Goal: Communication & Community: Ask a question

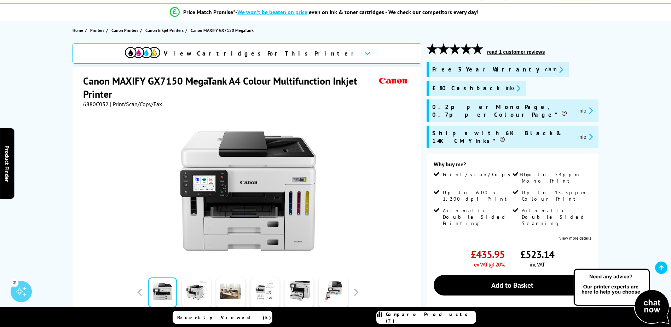
scroll to position [49, 0]
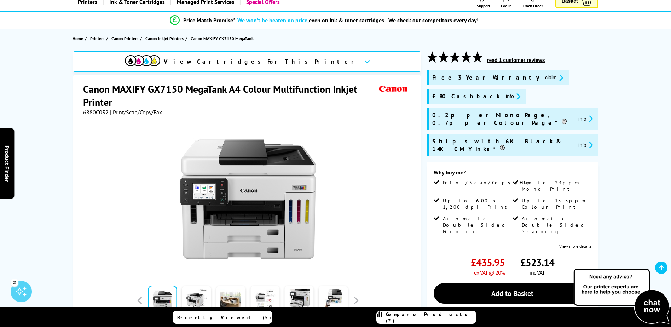
click at [504, 95] on button "info" at bounding box center [513, 96] width 19 height 8
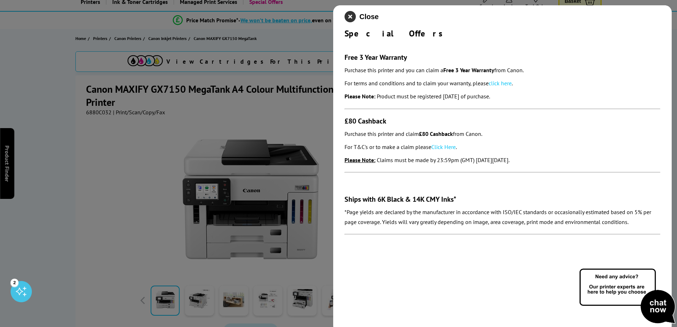
click at [349, 19] on icon "close modal" at bounding box center [349, 16] width 11 height 11
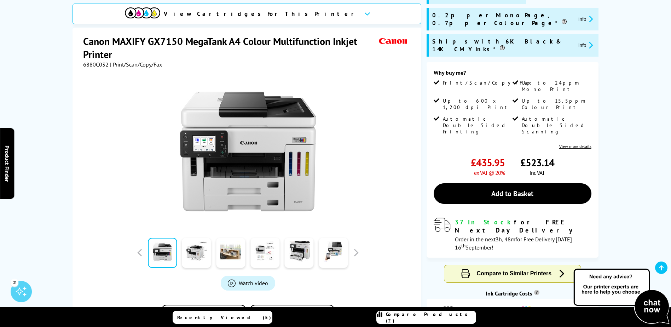
scroll to position [155, 0]
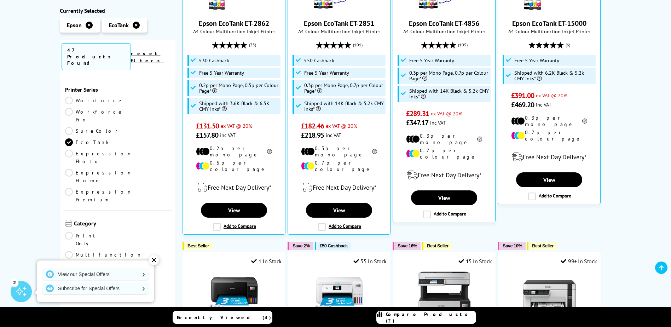
scroll to position [248, 0]
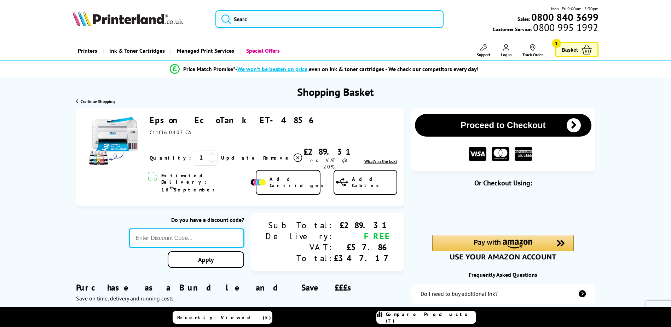
click at [216, 229] on input "text" at bounding box center [186, 238] width 115 height 19
type input "5OFFPRINTERS"
click at [239, 255] on div "Proceed to Checkout Shopping Basket 1 Update" at bounding box center [335, 277] width 671 height 339
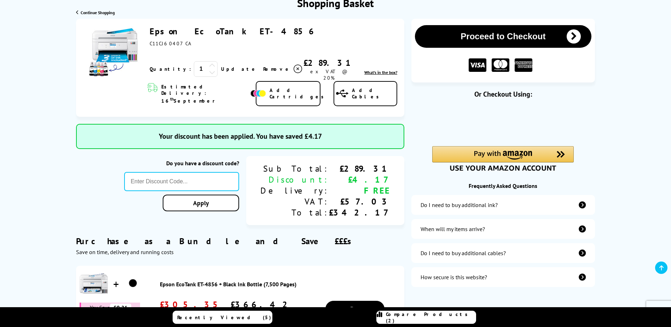
scroll to position [106, 0]
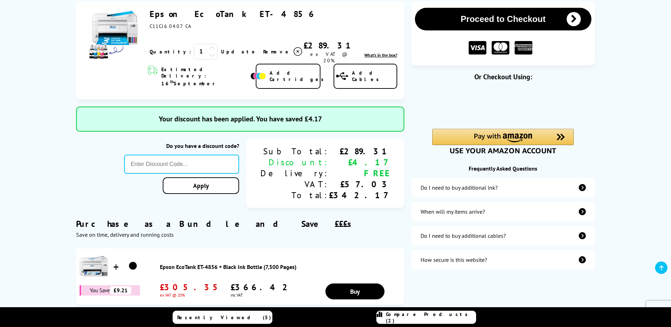
click at [507, 188] on div "Do I need to buy additional ink?" at bounding box center [503, 188] width 183 height 20
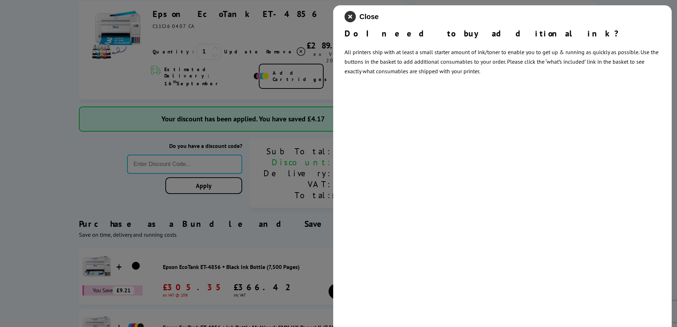
click at [350, 13] on icon "close modal" at bounding box center [349, 16] width 11 height 11
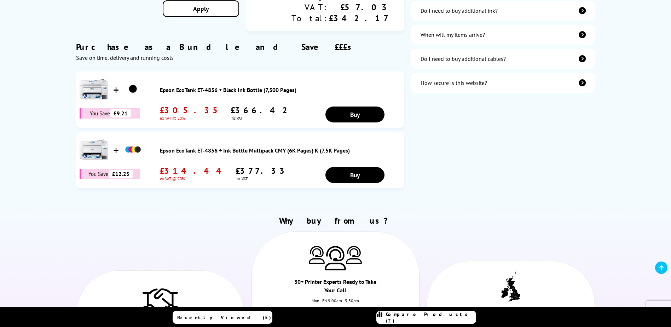
scroll to position [0, 0]
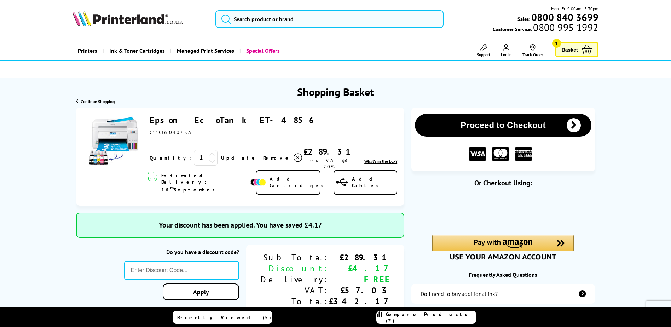
click at [452, 123] on button "Proceed to Checkout" at bounding box center [503, 125] width 176 height 23
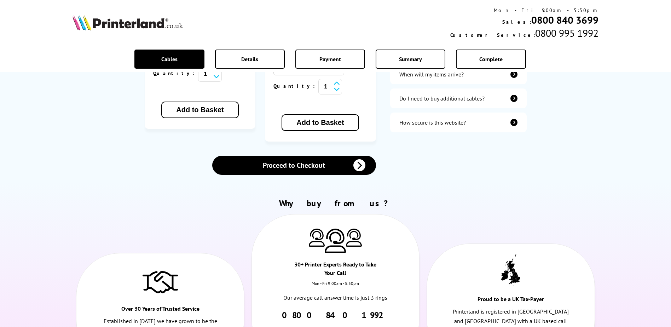
scroll to position [283, 0]
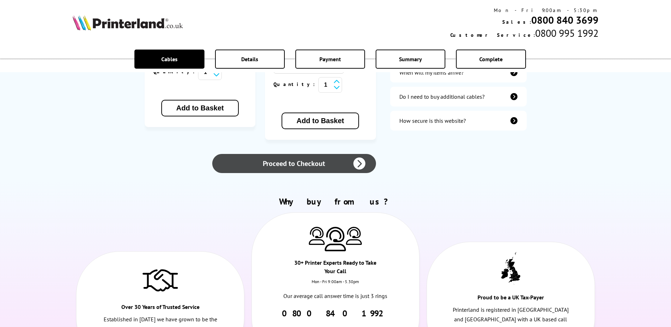
click at [287, 154] on link "Proceed to Checkout" at bounding box center [293, 163] width 163 height 19
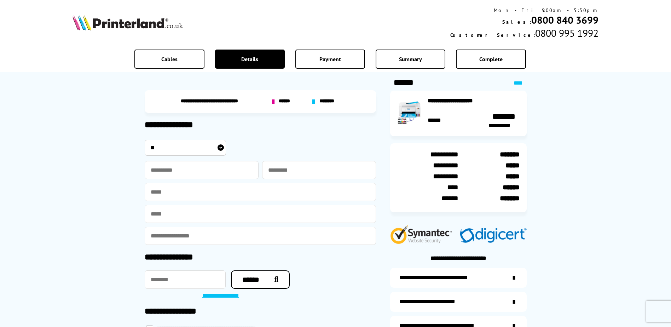
click at [290, 104] on span "******" at bounding box center [285, 101] width 13 height 6
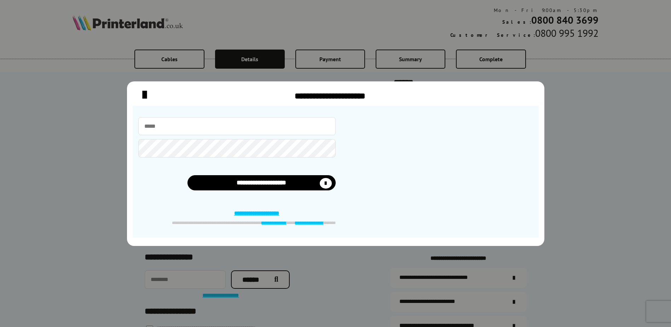
click at [228, 126] on input "email" at bounding box center [236, 126] width 197 height 18
type input "**********"
type input "****"
type input "******"
type input "**********"
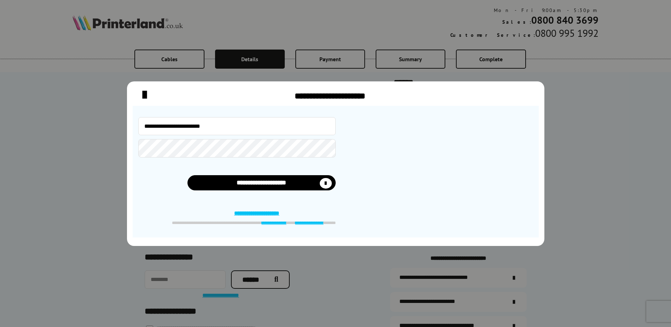
click at [188, 175] on button "**********" at bounding box center [262, 182] width 148 height 15
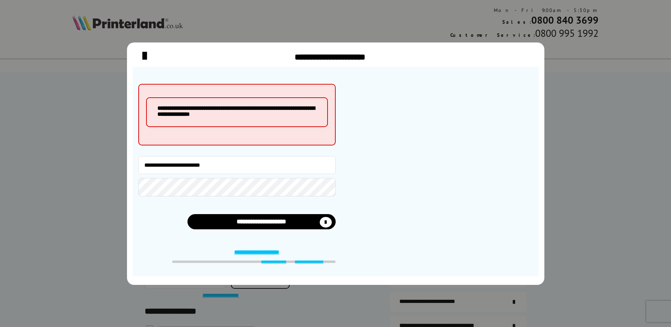
click at [188, 214] on button "**********" at bounding box center [262, 221] width 148 height 15
click at [147, 166] on input "**********" at bounding box center [236, 165] width 197 height 18
type input "**********"
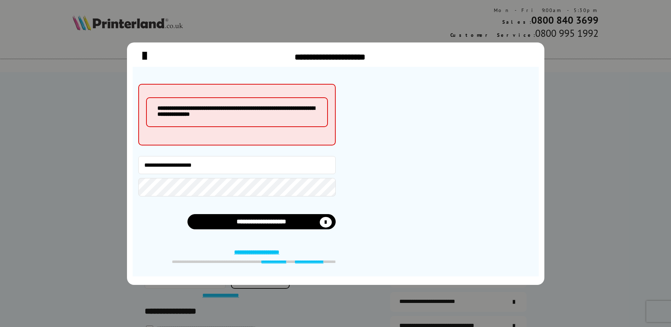
click at [188, 214] on button "**********" at bounding box center [262, 221] width 148 height 15
click at [250, 254] on link "**********" at bounding box center [261, 252] width 55 height 7
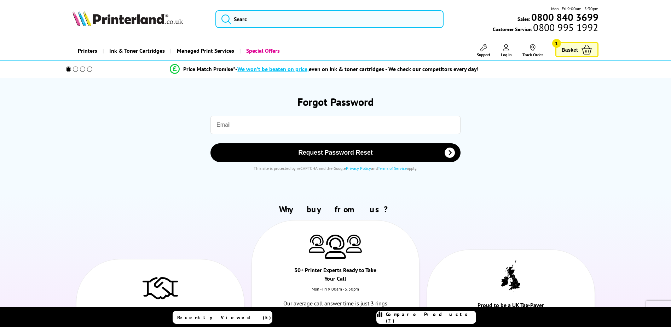
click at [251, 120] on input "email" at bounding box center [336, 125] width 250 height 18
type input "head@moor-end.lancs.sch.uk"
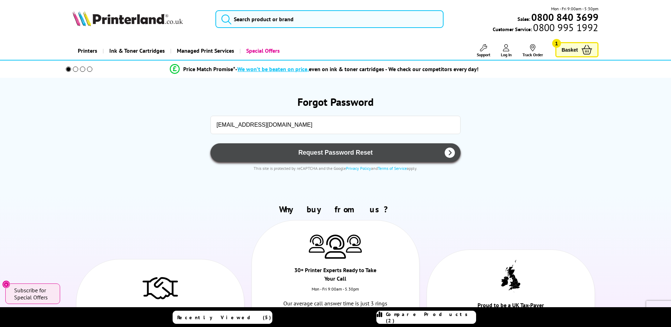
click at [245, 154] on span "Request Password Reset" at bounding box center [336, 152] width 232 height 7
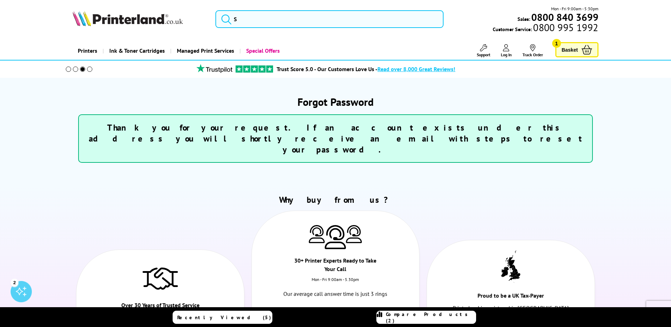
click at [298, 68] on link "Trust Score 5.0 - Our Customers Love Us - Read over 8,000 Great Reviews!" at bounding box center [366, 68] width 179 height 7
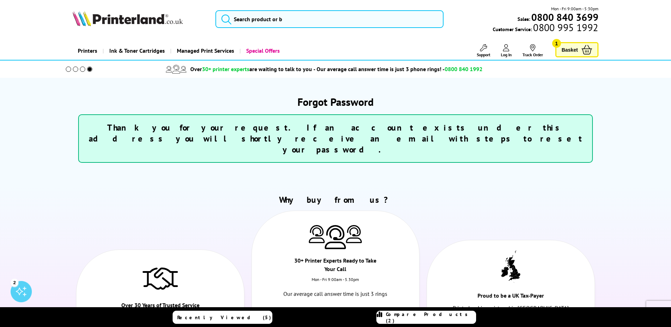
click at [74, 67] on span at bounding box center [75, 69] width 5 height 5
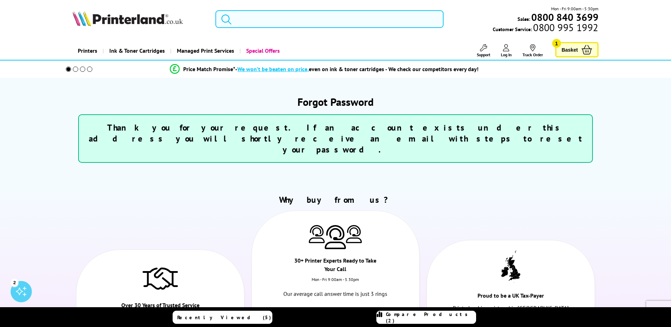
click at [339, 68] on div "- We won’t be beaten on price, even on ink & toner cartridges - We check our co…" at bounding box center [356, 68] width 243 height 7
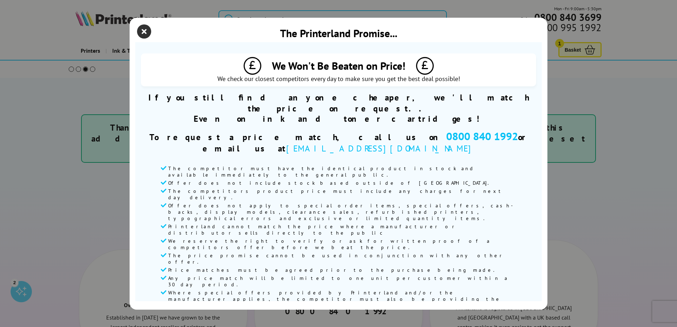
click at [142, 39] on icon "close modal" at bounding box center [144, 31] width 14 height 14
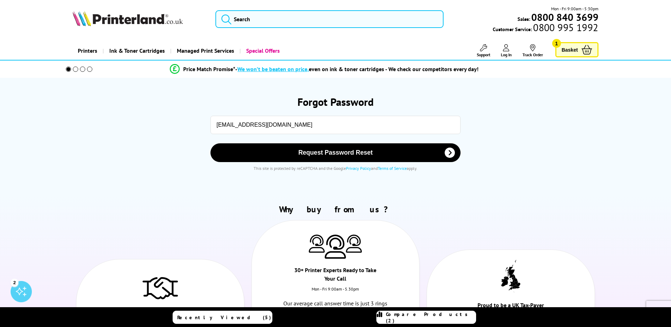
drag, startPoint x: 0, startPoint y: 0, endPoint x: 315, endPoint y: 117, distance: 336.0
click at [315, 117] on input "head@moor-end.lancs.sch.uk" at bounding box center [336, 125] width 250 height 18
click at [238, 126] on input "head@moor-end.lancs.sch.uk" at bounding box center [336, 125] width 250 height 18
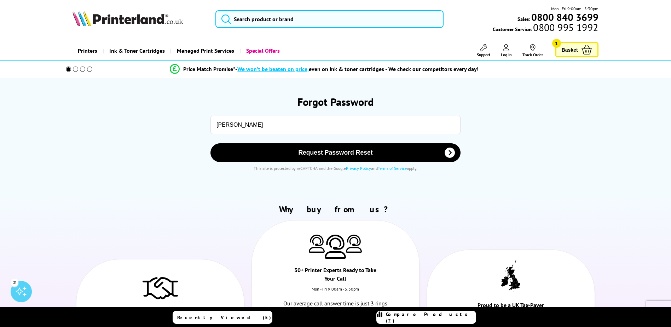
click at [238, 126] on input "PHILIP" at bounding box center [336, 125] width 250 height 18
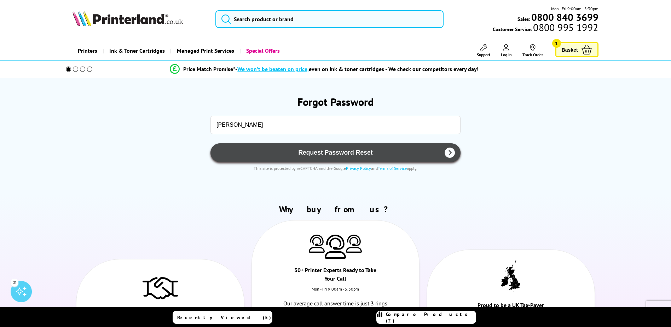
click at [215, 155] on button "Request Password Reset" at bounding box center [336, 152] width 250 height 19
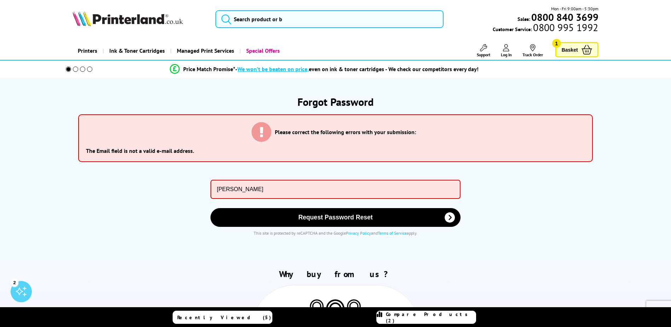
click at [254, 123] on icon at bounding box center [262, 132] width 20 height 20
click at [261, 188] on input "PHILIP" at bounding box center [336, 189] width 250 height 19
click at [263, 194] on input "PHILIP" at bounding box center [336, 189] width 250 height 19
type input "philip@moor-end.lancs.sch.uk"
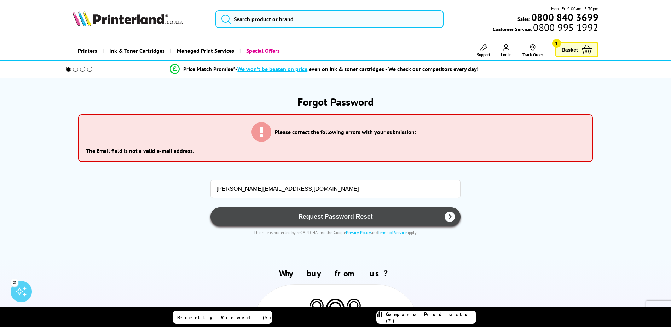
click at [268, 208] on button "Request Password Reset" at bounding box center [336, 216] width 250 height 19
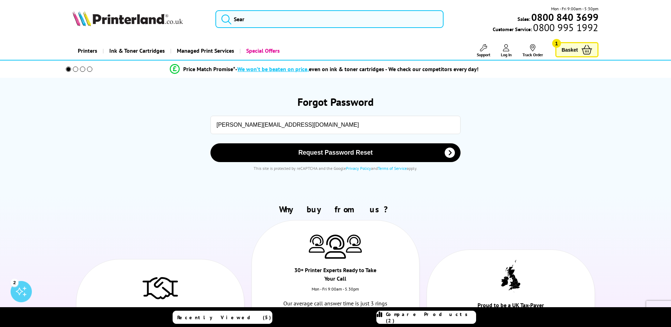
click at [240, 128] on input "[PERSON_NAME][EMAIL_ADDRESS][DOMAIN_NAME]" at bounding box center [336, 125] width 250 height 18
type input "[EMAIL_ADDRESS][DOMAIN_NAME]"
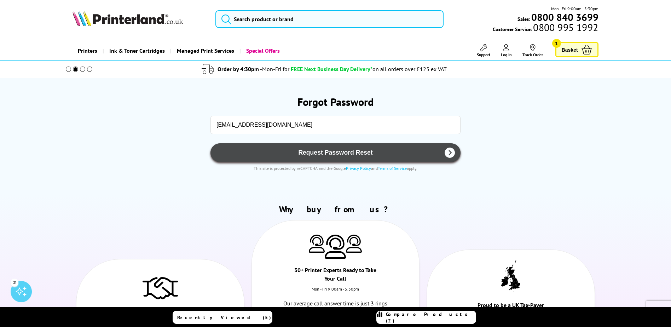
click at [299, 148] on button "Request Password Reset" at bounding box center [336, 152] width 250 height 19
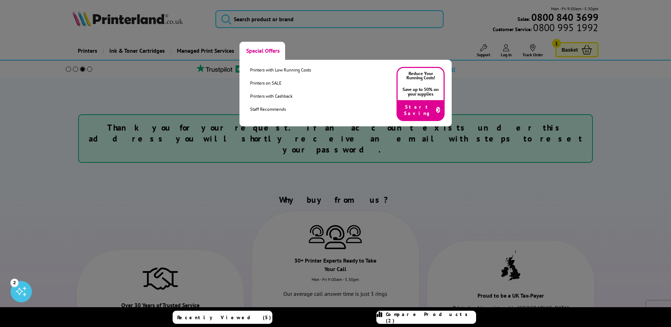
click at [272, 51] on link "Special Offers" at bounding box center [263, 51] width 46 height 18
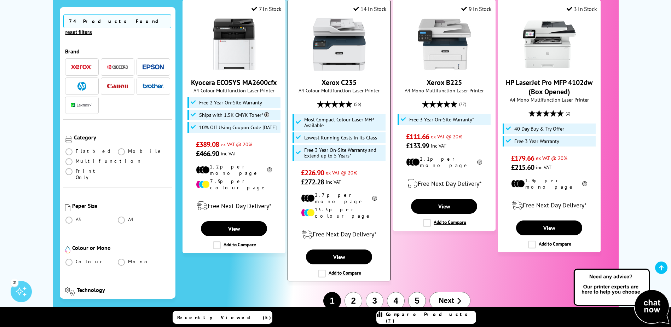
scroll to position [814, 0]
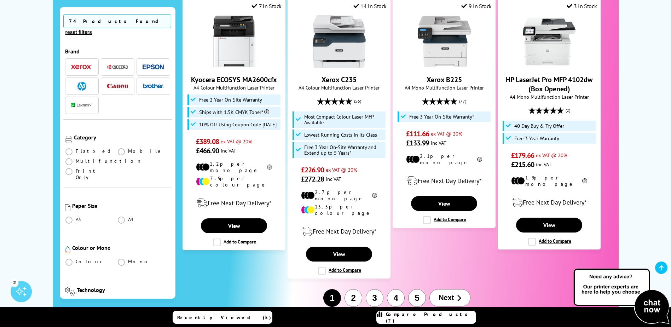
click at [450, 294] on span "Next" at bounding box center [446, 298] width 15 height 8
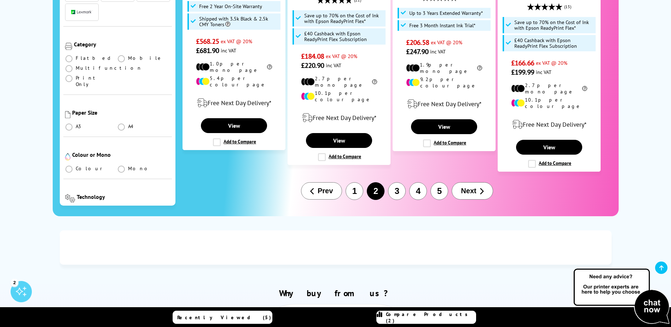
scroll to position [955, 0]
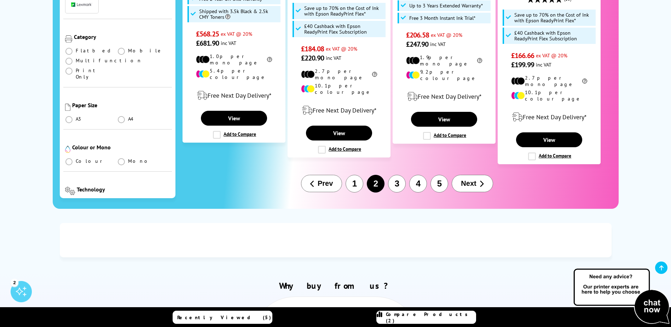
click at [395, 175] on button "3" at bounding box center [397, 184] width 18 height 18
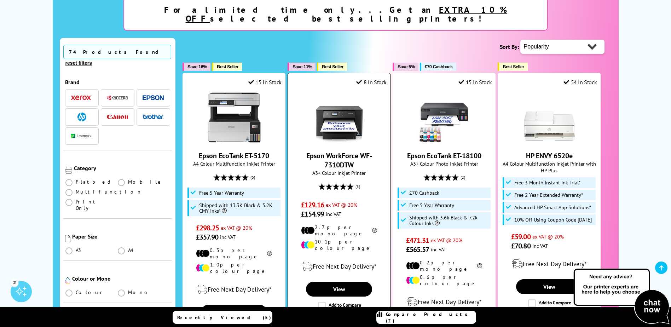
scroll to position [142, 0]
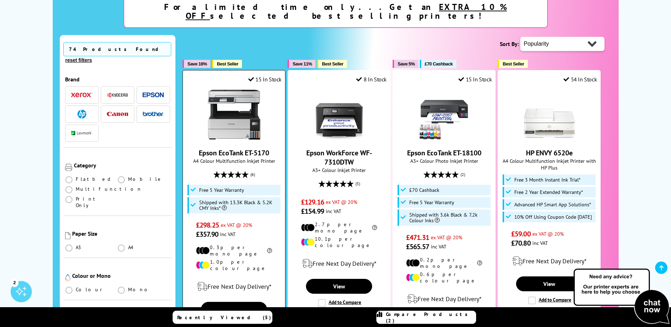
click at [237, 148] on link "Epson EcoTank ET-5170" at bounding box center [234, 152] width 70 height 9
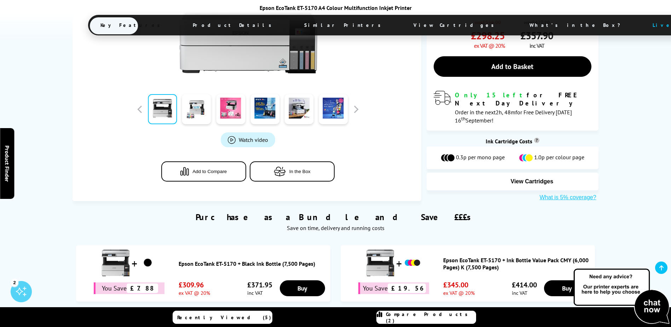
scroll to position [248, 0]
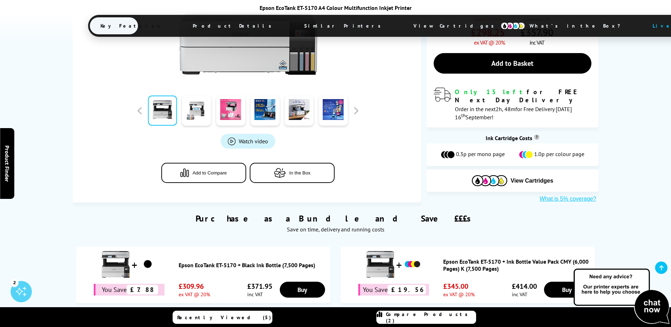
click at [211, 170] on span "Add to Compare" at bounding box center [209, 172] width 34 height 5
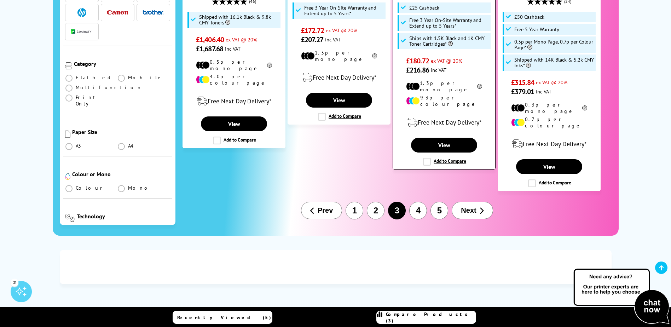
scroll to position [920, 0]
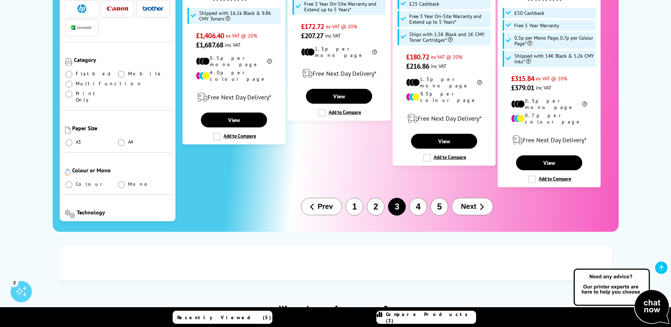
click at [419, 198] on button "4" at bounding box center [418, 207] width 18 height 18
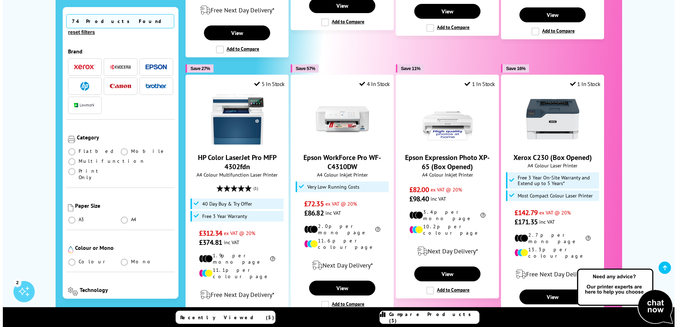
scroll to position [778, 0]
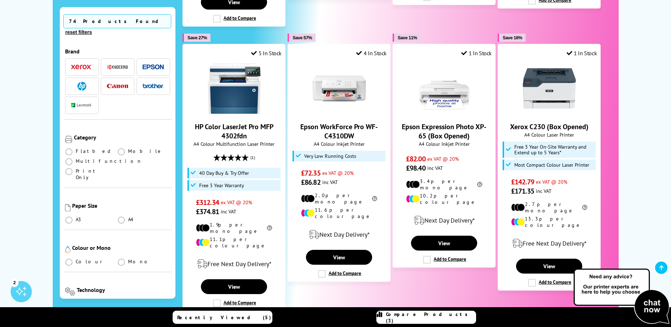
click at [425, 320] on span "Compare Products (3)" at bounding box center [431, 317] width 90 height 13
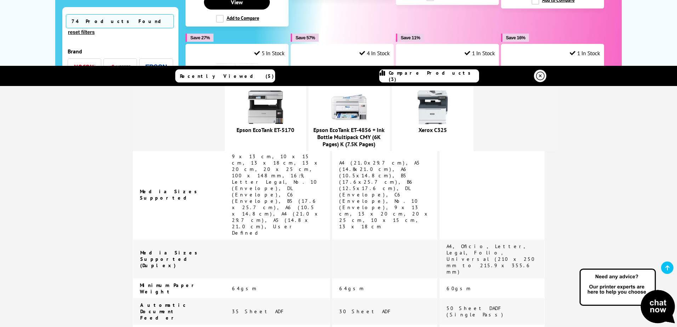
scroll to position [1530, 0]
drag, startPoint x: 291, startPoint y: 126, endPoint x: 287, endPoint y: 126, distance: 4.2
click at [291, 126] on link "Epson EcoTank ET-5170" at bounding box center [265, 129] width 58 height 7
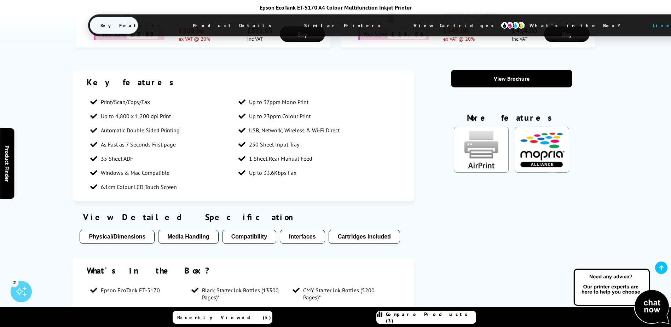
scroll to position [425, 0]
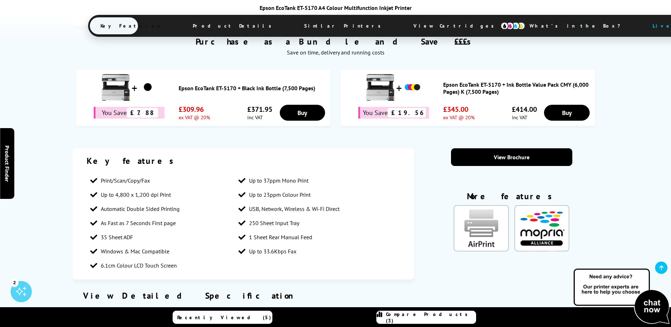
click at [653, 25] on div "Live Chat" at bounding box center [682, 25] width 58 height 13
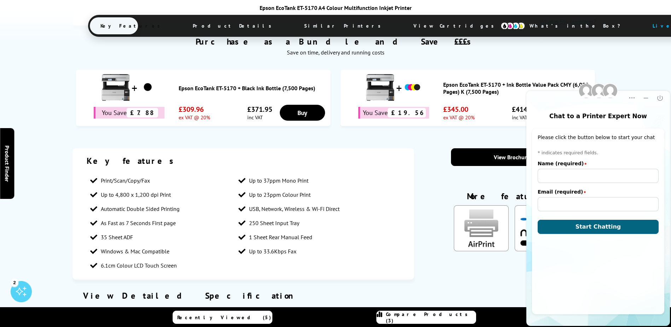
scroll to position [0, 0]
click at [570, 180] on input "Name (required)" at bounding box center [598, 176] width 121 height 14
type input "[PERSON_NAME]"
type input "[EMAIL_ADDRESS][DOMAIN_NAME]"
click at [572, 225] on button "Start Chatting" at bounding box center [598, 227] width 121 height 14
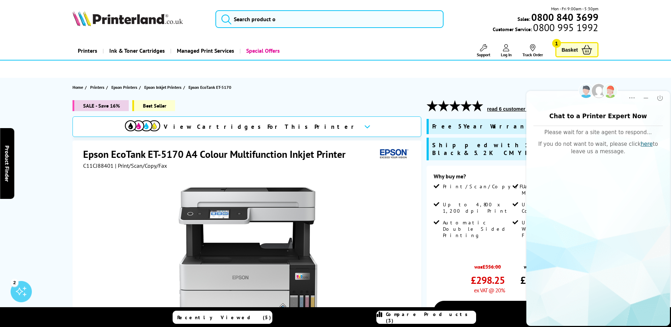
click at [195, 153] on h1 "Epson EcoTank ET-5170 A4 Colour Multifunction Inkjet Printer" at bounding box center [218, 154] width 270 height 13
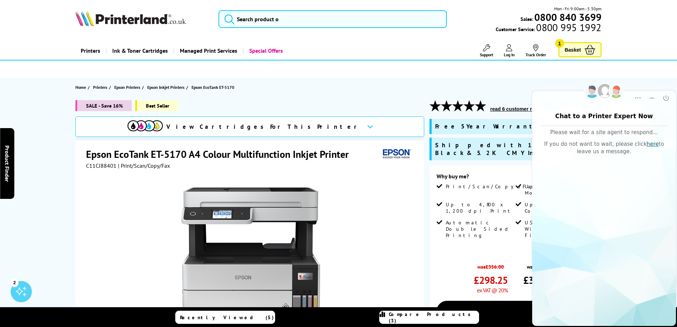
click at [0, 0] on div "Free Next Day Delivery On all orders over £125 ex VAT*" at bounding box center [0, 0] width 0 height 0
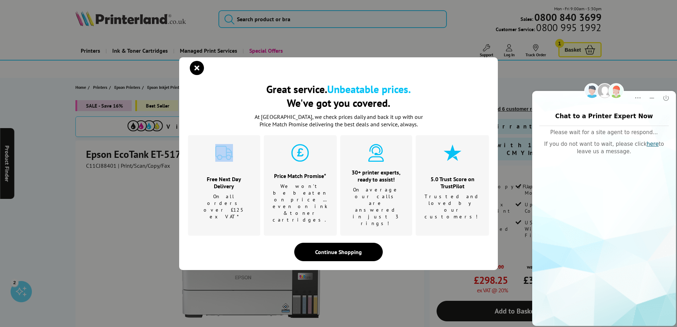
click at [195, 153] on div "Free Next Day Delivery On all orders over £125 ex VAT*" at bounding box center [224, 185] width 72 height 100
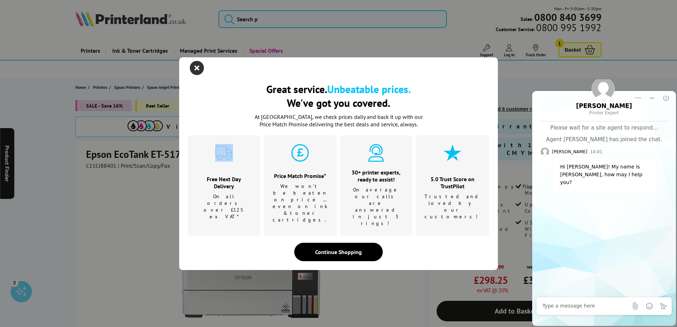
click at [195, 75] on icon "close modal" at bounding box center [197, 68] width 14 height 14
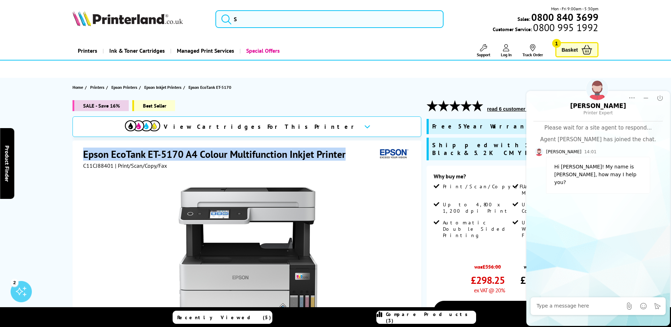
drag, startPoint x: 349, startPoint y: 152, endPoint x: 81, endPoint y: 146, distance: 268.3
click at [81, 146] on div "Epson EcoTank ET-5170 A4 Colour Multifunction Inkjet Printer C11CJ88401 | Print…" at bounding box center [247, 292] width 349 height 305
copy h1 "Epson EcoTank ET-5170 A4 Colour Multifunction Inkjet Printer"
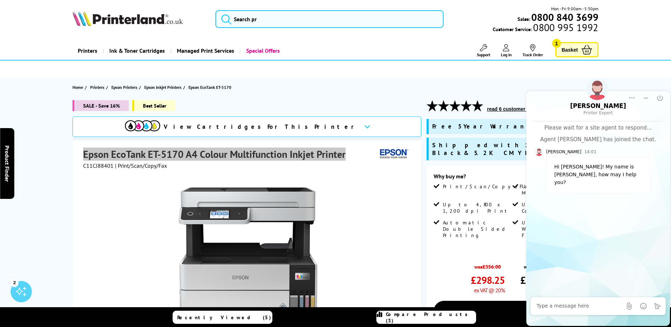
click at [595, 304] on textarea at bounding box center [580, 306] width 86 height 7
click at [546, 305] on textarea "Hi, can I just check, do you think this is appropraite for an office school?" at bounding box center [587, 302] width 100 height 14
click at [616, 309] on textarea "Hi, can I just check, do you think this is appropriate for an office school?" at bounding box center [587, 302] width 100 height 14
paste textarea "Epson EcoTank ET-5170 A4 Colour Multifunction Inkjet Printer"
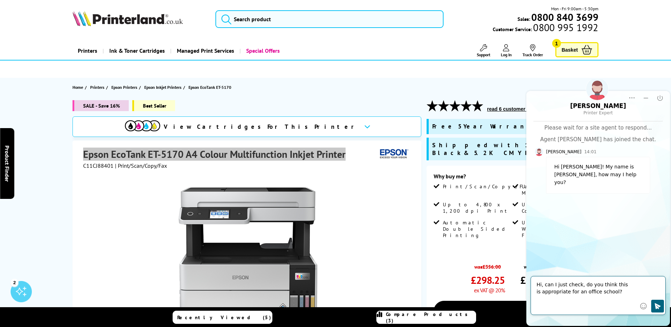
type textarea "Hi, can I just check, do you think this is appropriate for an office school? Ep…"
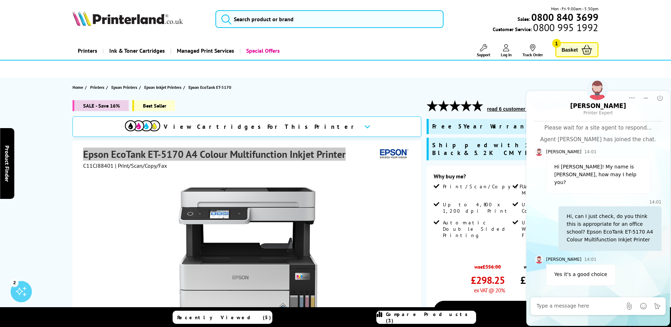
click at [586, 309] on textarea at bounding box center [580, 306] width 86 height 7
type textarea "Perfect. Can we purchase through an invoice?"
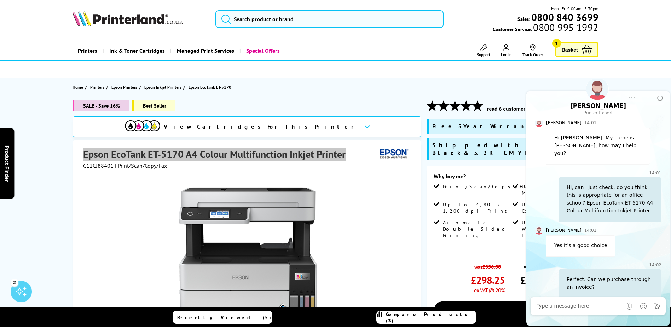
scroll to position [64, 0]
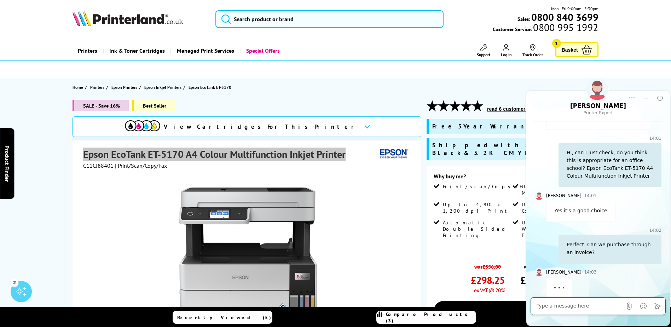
click at [564, 306] on textarea at bounding box center [580, 306] width 86 height 7
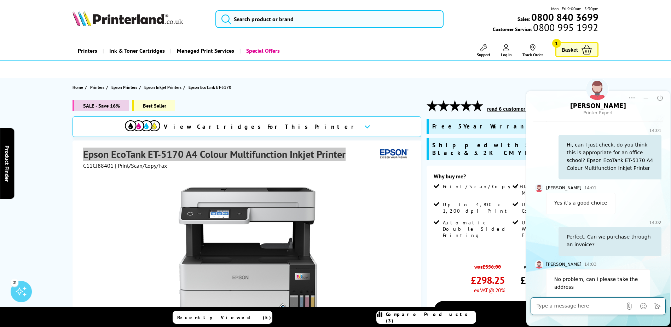
click at [565, 304] on textarea at bounding box center [580, 306] width 86 height 7
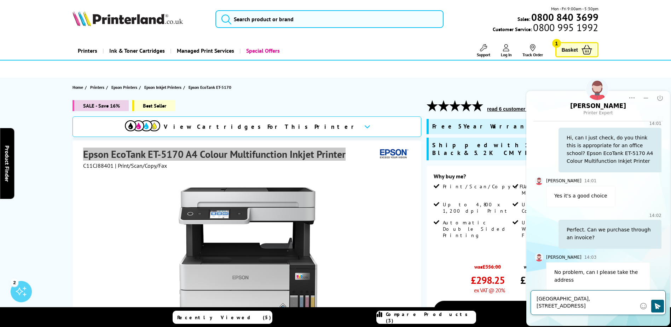
type textarea "[GEOGRAPHIC_DATA], [STREET_ADDRESS]"
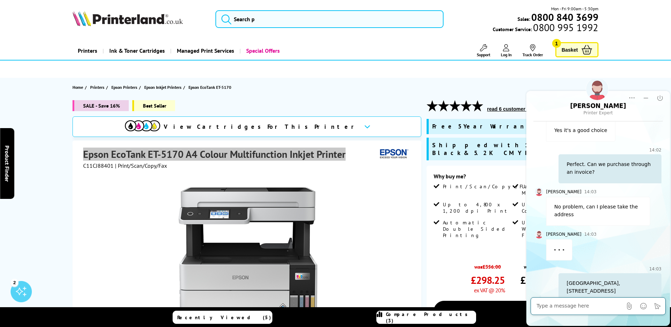
scroll to position [148, 0]
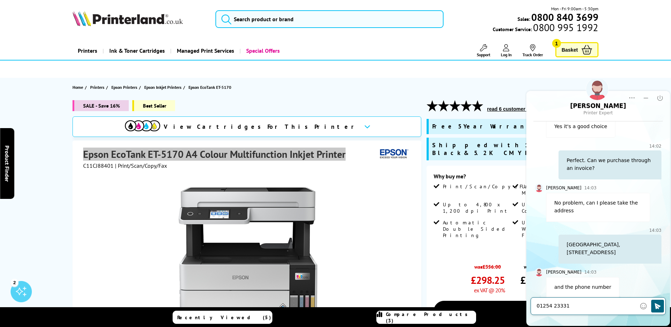
type textarea "01254 233312"
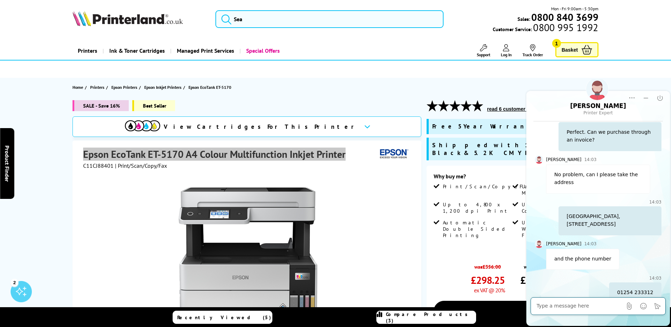
scroll to position [182, 0]
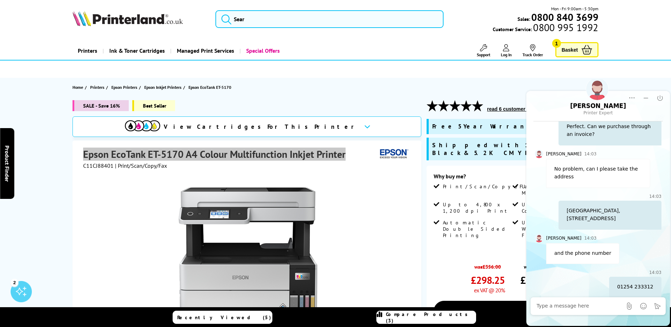
click at [590, 305] on textarea at bounding box center [580, 306] width 86 height 7
paste textarea "Epson EcoTank ET-4856 A4 Colour Multifunction Inkjet Printer"
type textarea "That one or this one? Epson EcoTank ET-4856 A4 Colour Multifunction Inkjet Prin…"
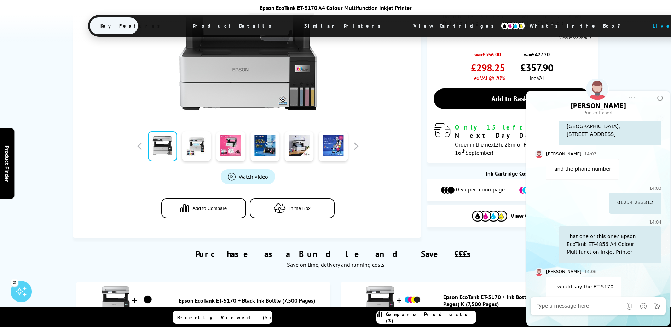
scroll to position [301, 0]
click at [611, 304] on textarea at bounding box center [580, 306] width 86 height 7
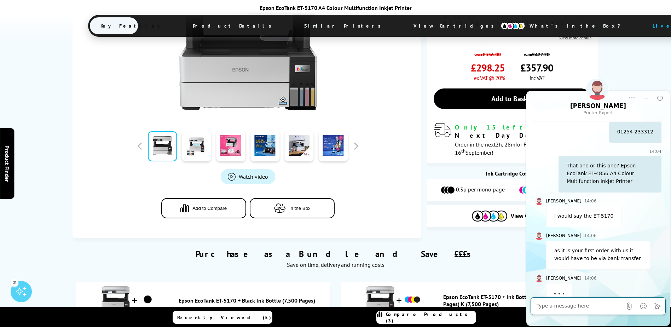
scroll to position [343, 0]
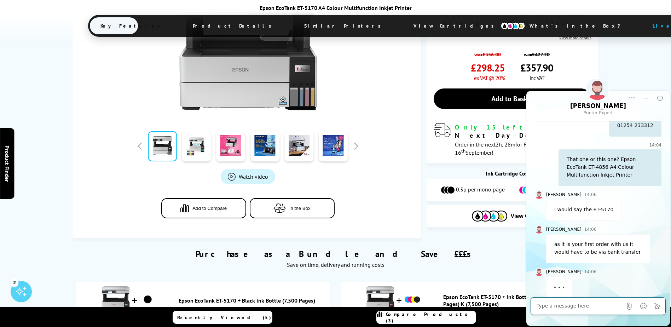
click at [556, 305] on textarea at bounding box center [580, 306] width 86 height 7
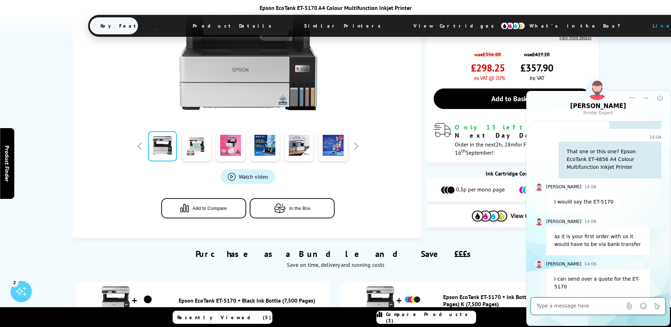
click at [556, 305] on textarea at bounding box center [580, 306] width 86 height 7
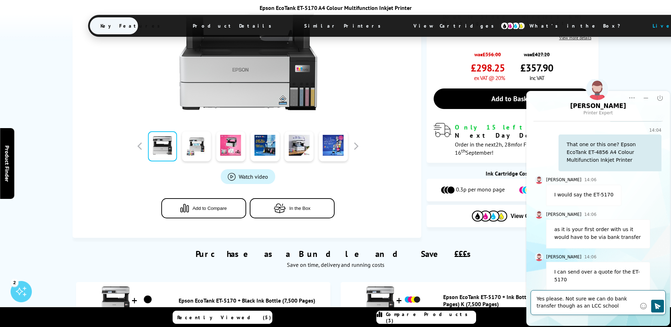
type textarea "Yes please. Not sure we can do bank transfer though as an LCC school."
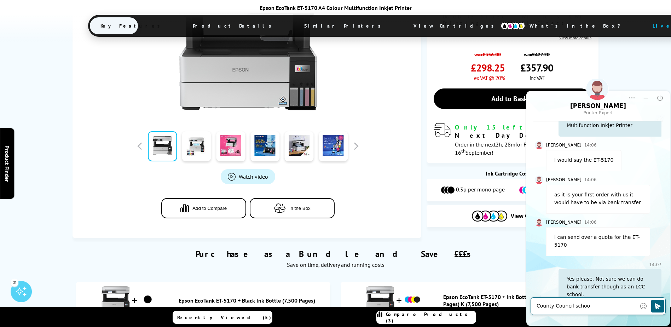
type textarea "County Council school"
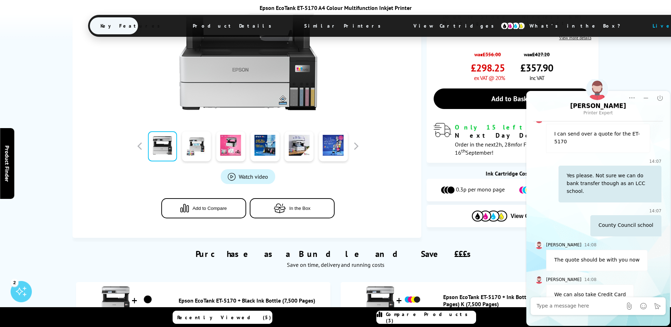
scroll to position [524, 0]
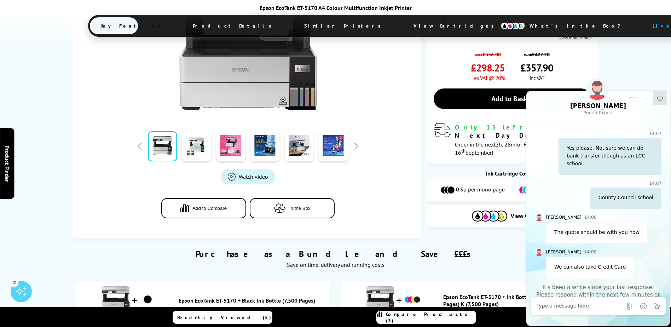
click at [656, 101] on button "End Chat" at bounding box center [660, 98] width 14 height 14
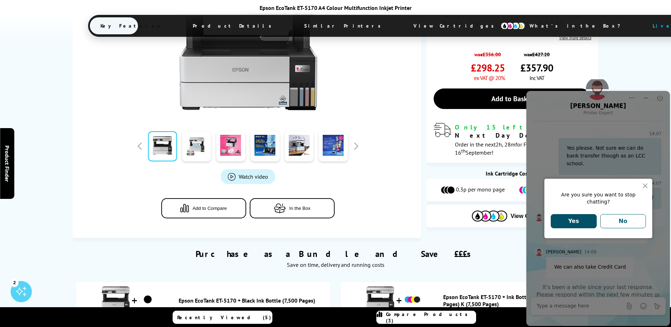
click at [571, 221] on button "Yes" at bounding box center [574, 221] width 46 height 14
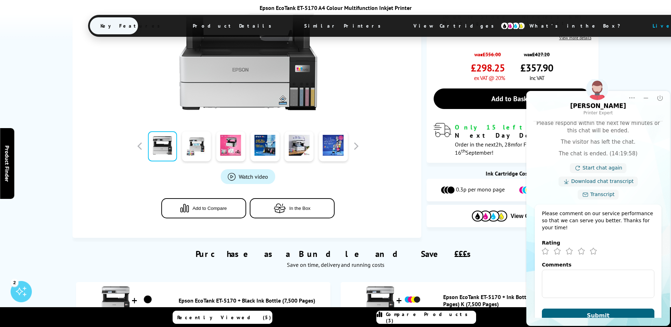
scroll to position [696, 0]
click at [646, 100] on icon "Minimize" at bounding box center [646, 97] width 7 height 7
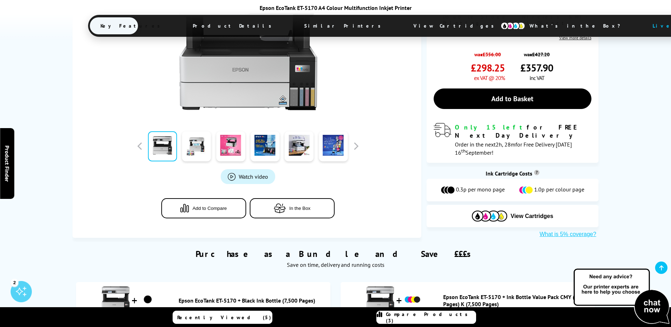
scroll to position [0, 0]
